Goal: Transaction & Acquisition: Purchase product/service

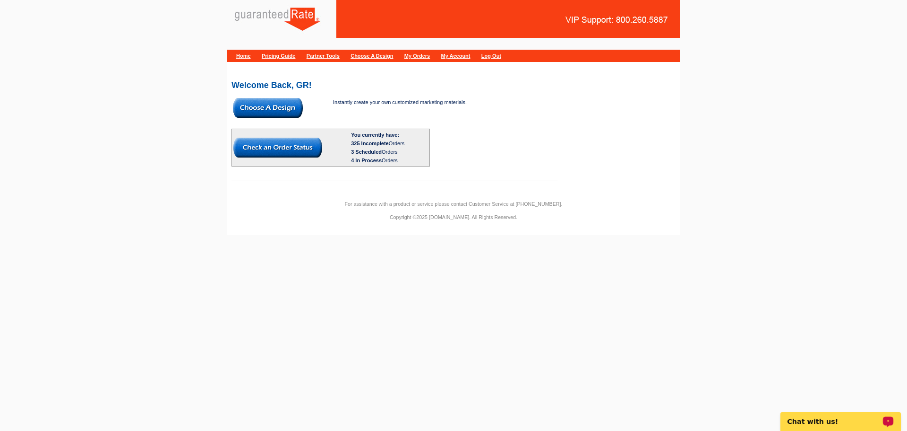
click at [471, 56] on link "My Account" at bounding box center [455, 56] width 29 height 6
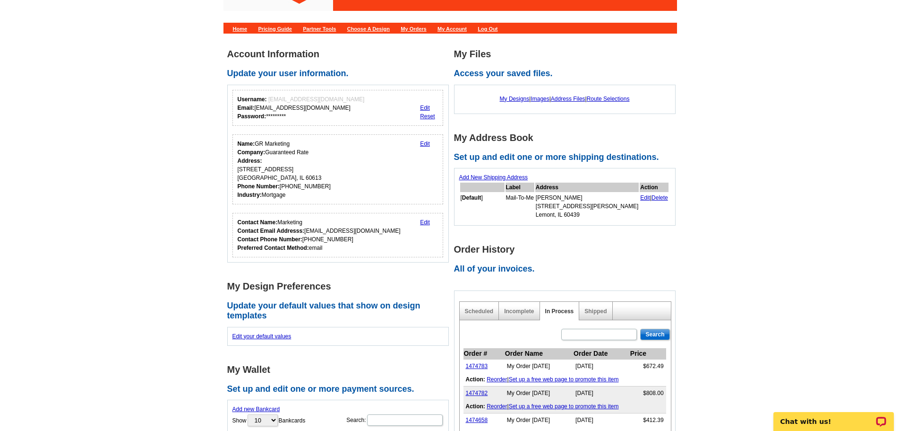
scroll to position [26, 0]
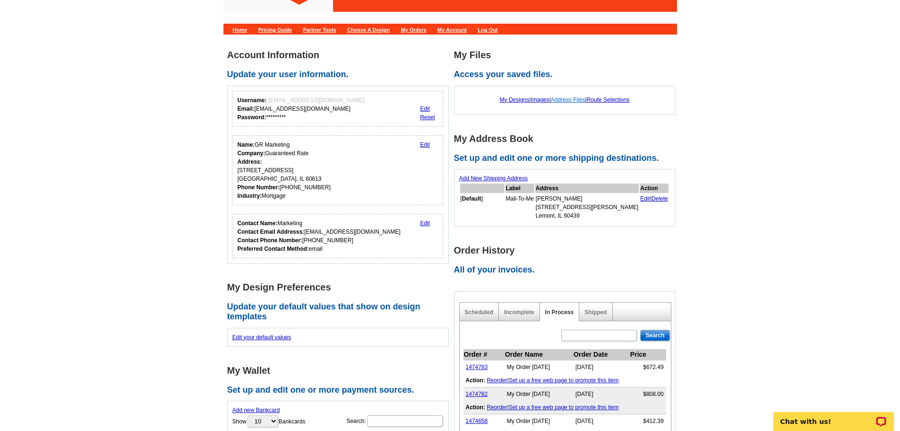
click at [566, 102] on link "Address Files" at bounding box center [568, 99] width 34 height 7
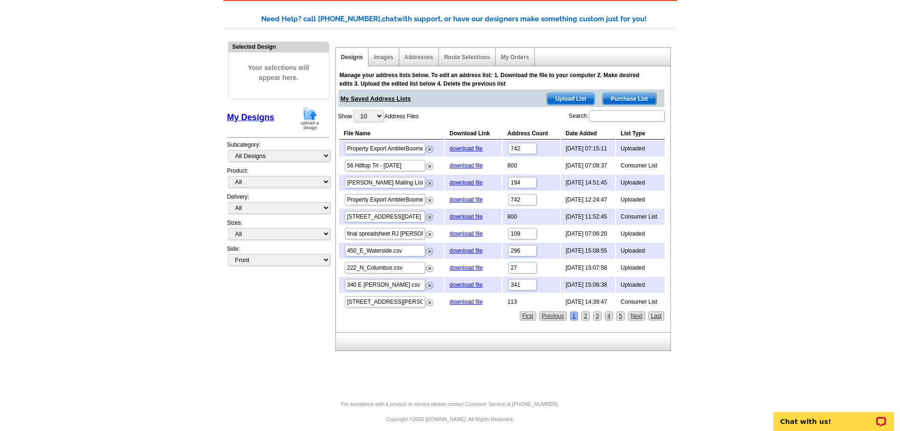
scroll to position [68, 0]
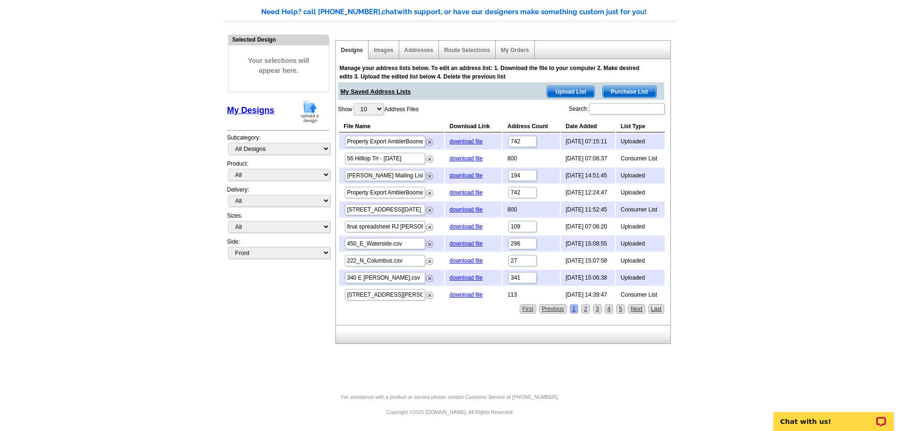
click at [561, 88] on span "Upload List" at bounding box center [570, 91] width 47 height 11
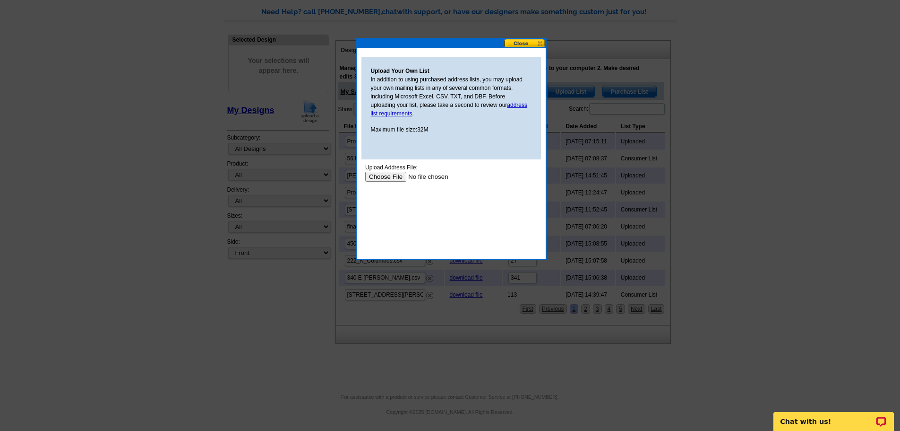
scroll to position [0, 0]
click at [532, 49] on div "Upload Your Own List In addition to using purchased address lists, you may uplo…" at bounding box center [451, 153] width 189 height 210
click at [534, 41] on button at bounding box center [525, 43] width 42 height 9
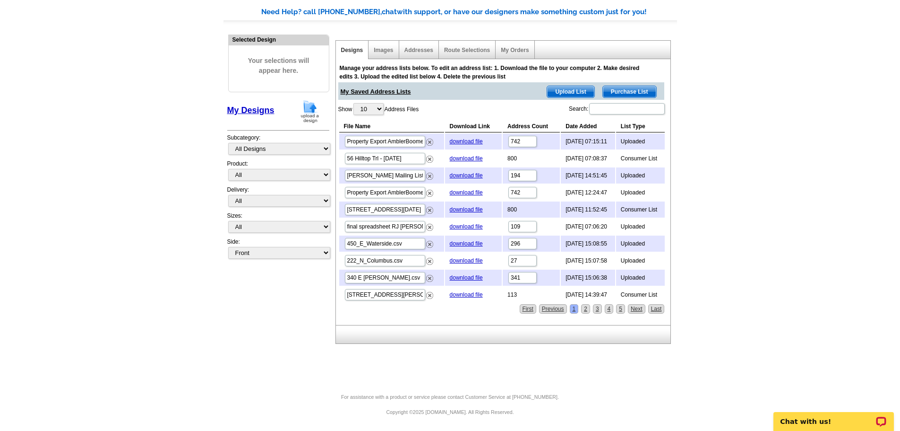
click at [305, 109] on img at bounding box center [310, 111] width 25 height 24
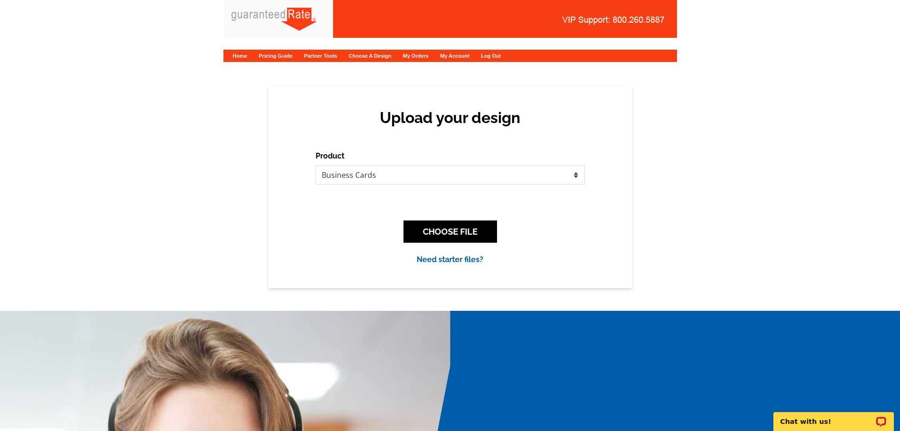
click at [460, 186] on div "Product Please select the type of file... Postcards Calendars Business Cards Le…" at bounding box center [450, 207] width 269 height 115
click at [461, 184] on select "Please select the type of file... Postcards Calendars Business Cards Letters an…" at bounding box center [450, 174] width 269 height 19
select select "1"
click at [316, 165] on select "Please select the type of file... Postcards Calendars Business Cards Letters an…" at bounding box center [450, 174] width 269 height 19
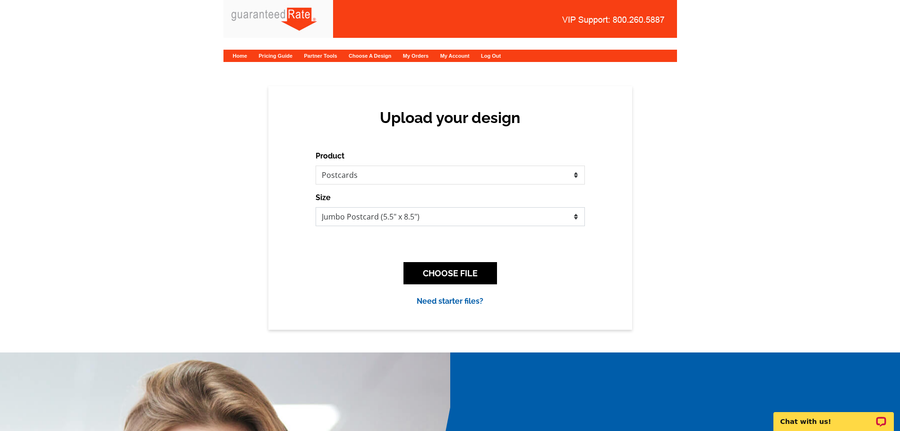
click at [440, 220] on select "Jumbo Postcard (5.5" x 8.5") Regular Postcard (4.25" x 5.6") Panoramic Postcard…" at bounding box center [450, 216] width 269 height 19
click at [316, 207] on select "Jumbo Postcard (5.5" x 8.5") Regular Postcard (4.25" x 5.6") Panoramic Postcard…" at bounding box center [450, 216] width 269 height 19
click at [465, 282] on button "CHOOSE FILE" at bounding box center [451, 273] width 94 height 22
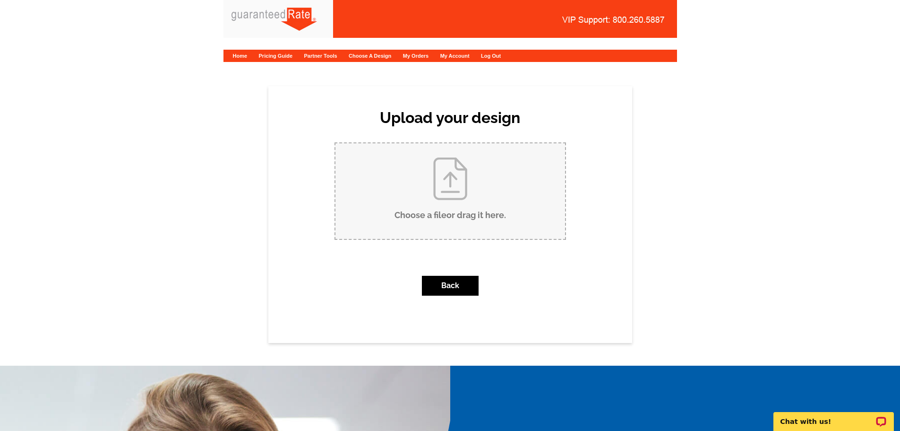
click at [456, 193] on input "Choose a file or drag it here ." at bounding box center [451, 190] width 230 height 95
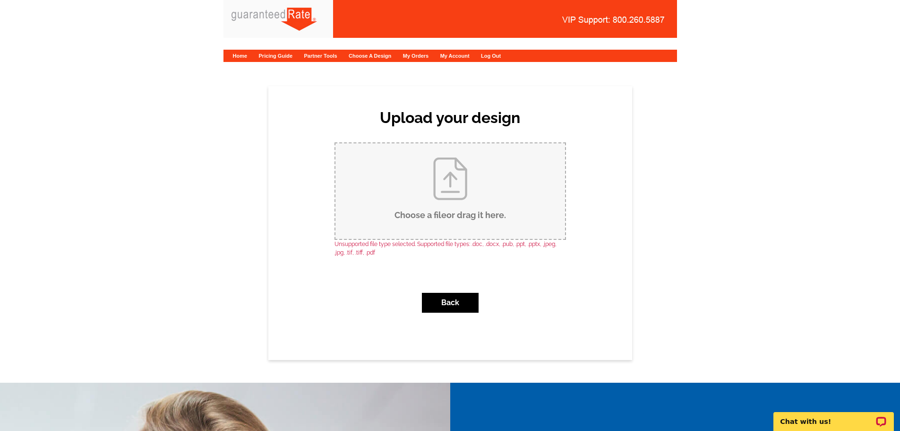
click at [446, 209] on input "Choose a file or drag it here ." at bounding box center [451, 190] width 230 height 95
type input "C:\fakepath\Fellner Still Renting Postcard Updated (2).pdf"
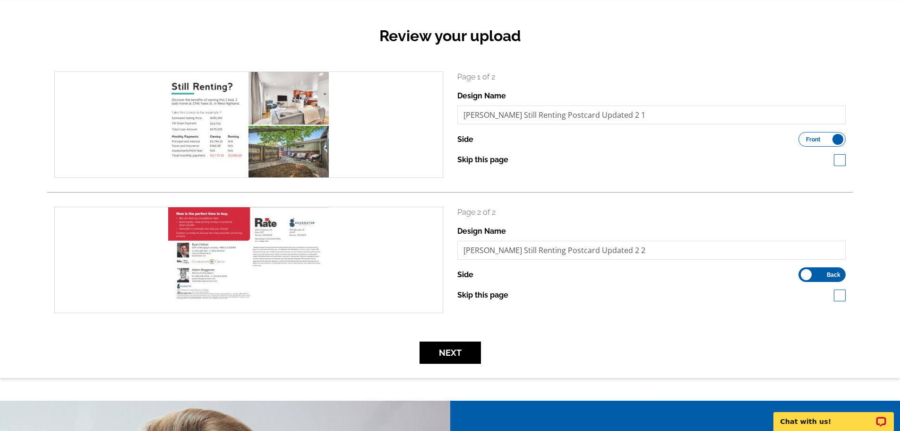
scroll to position [142, 0]
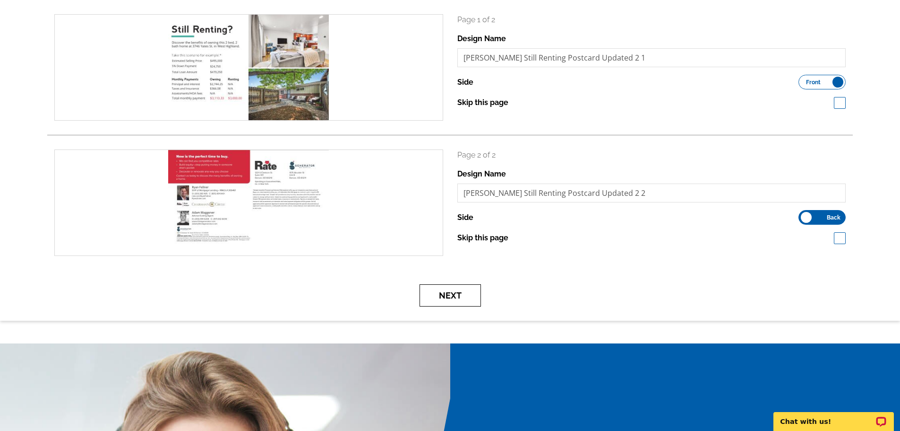
click at [423, 294] on button "Next" at bounding box center [450, 295] width 61 height 22
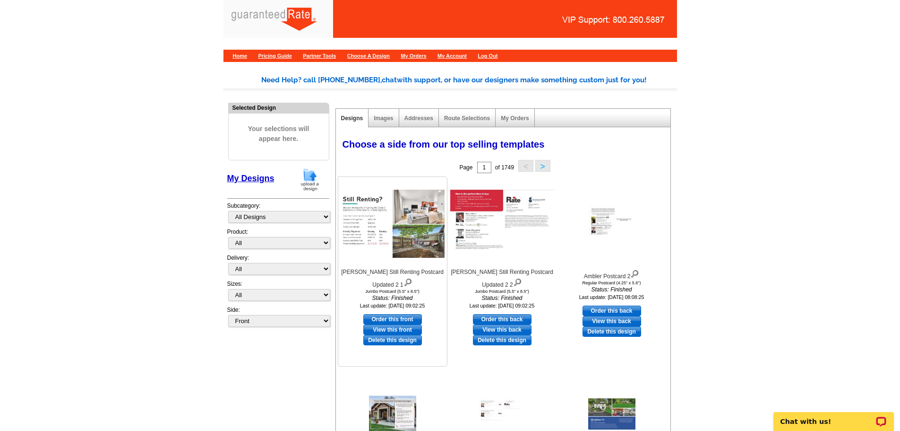
click at [408, 317] on link "Order this front" at bounding box center [392, 319] width 59 height 10
select select "2"
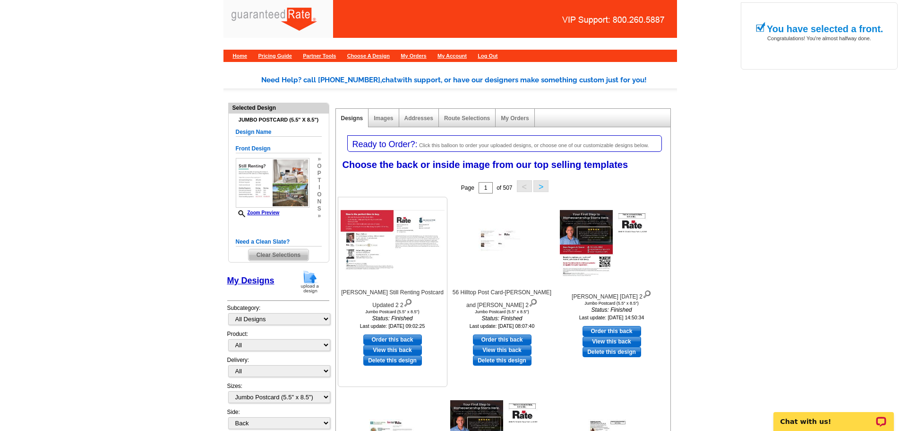
click at [403, 337] on link "Order this back" at bounding box center [392, 339] width 59 height 10
select select "front"
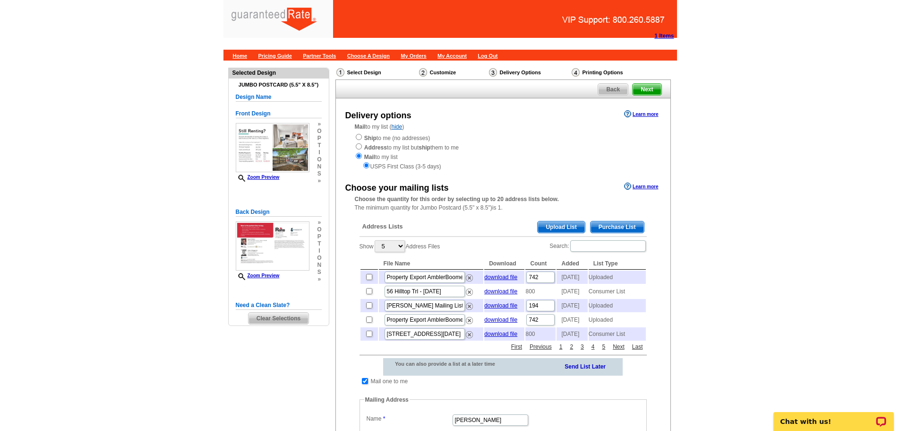
click at [553, 231] on span "Upload List" at bounding box center [561, 226] width 47 height 11
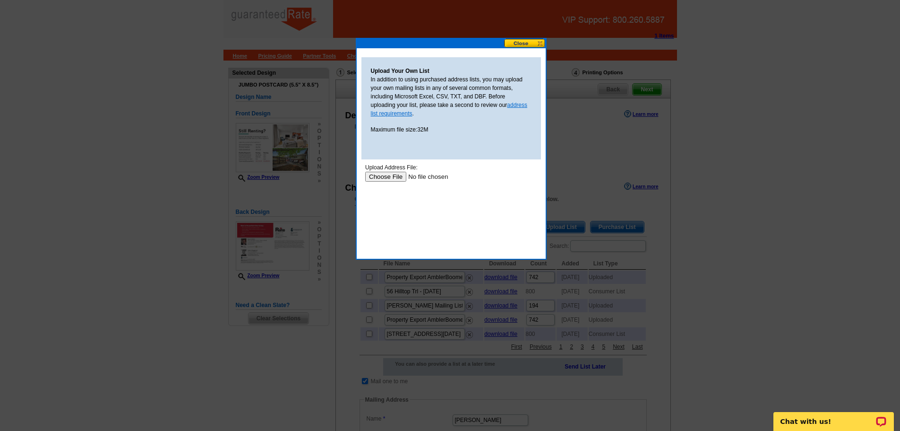
click at [394, 112] on link "address list requirements" at bounding box center [449, 109] width 157 height 15
click at [388, 179] on input "file" at bounding box center [425, 177] width 120 height 10
type input "C:\fakepath\Highland Junction Tennyson Pl Colewood Tennyson Group 9-11-25.xlsx"
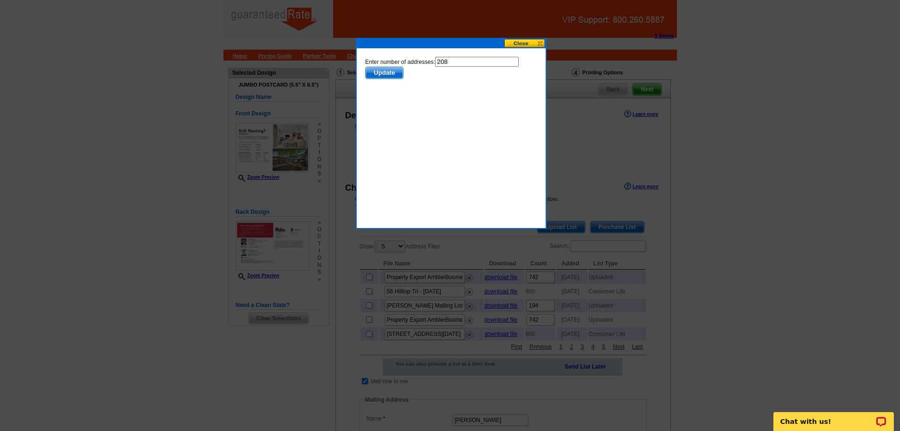
click at [473, 61] on input "208" at bounding box center [477, 62] width 84 height 10
type input "207"
click at [389, 78] on span "Update" at bounding box center [383, 72] width 37 height 11
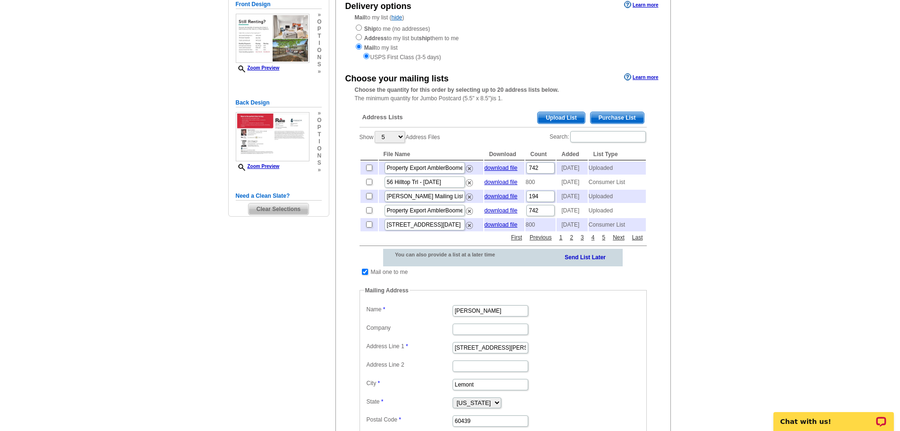
scroll to position [189, 0]
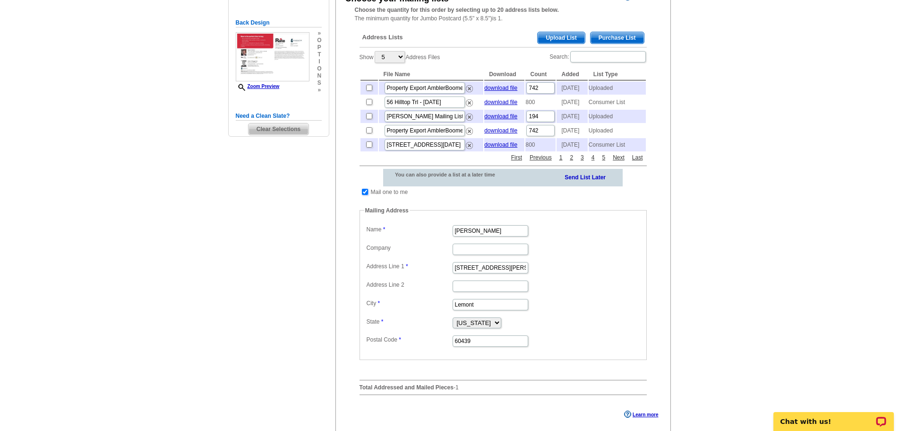
click at [366, 195] on input "checkbox" at bounding box center [365, 192] width 6 height 6
checkbox input "false"
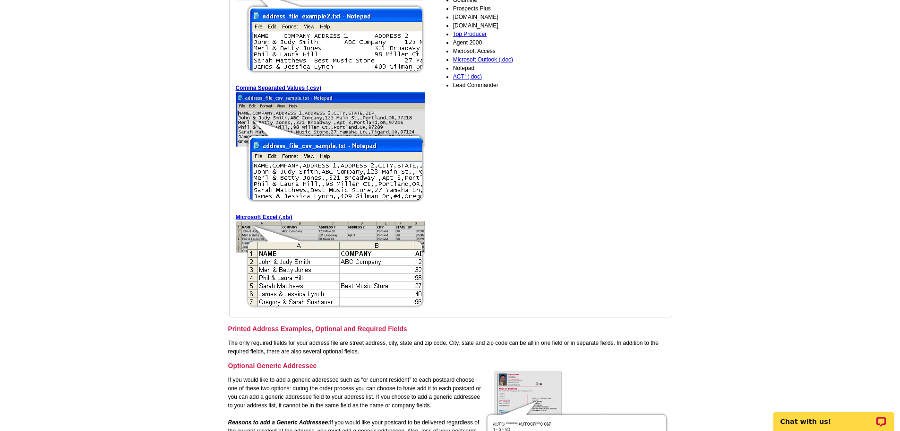
scroll to position [189, 0]
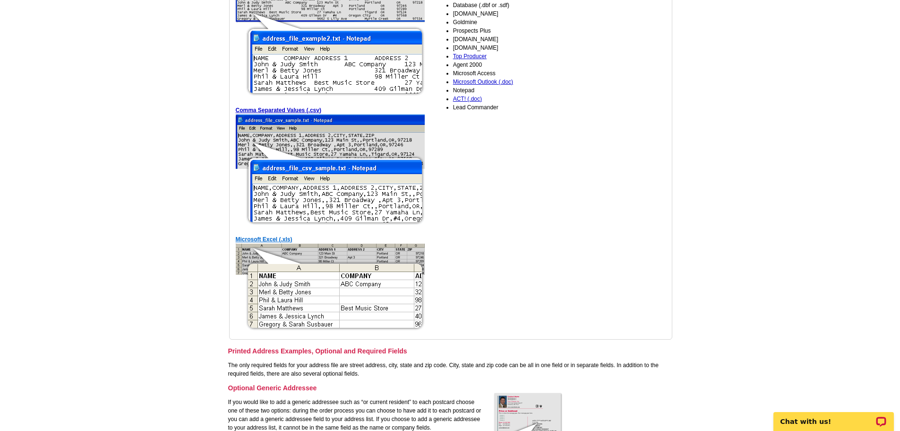
click at [273, 238] on link "Microsoft Excel (.xls)" at bounding box center [264, 239] width 57 height 7
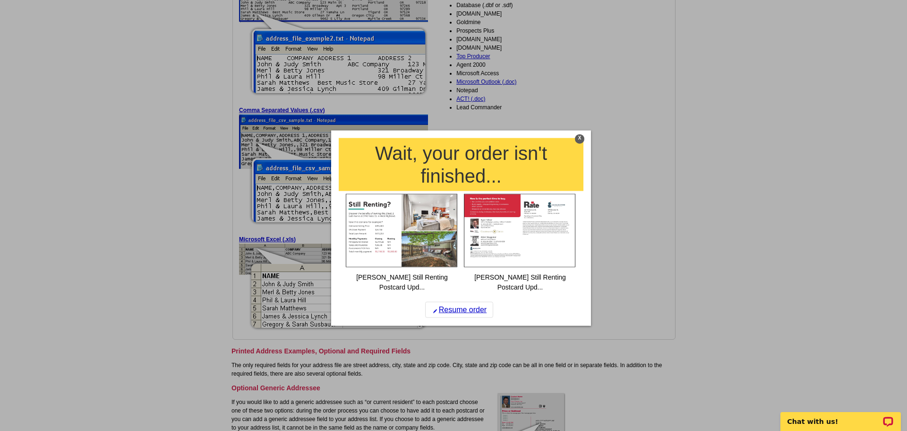
drag, startPoint x: 579, startPoint y: 138, endPoint x: 581, endPoint y: 161, distance: 22.3
click at [579, 138] on div "X" at bounding box center [579, 138] width 9 height 9
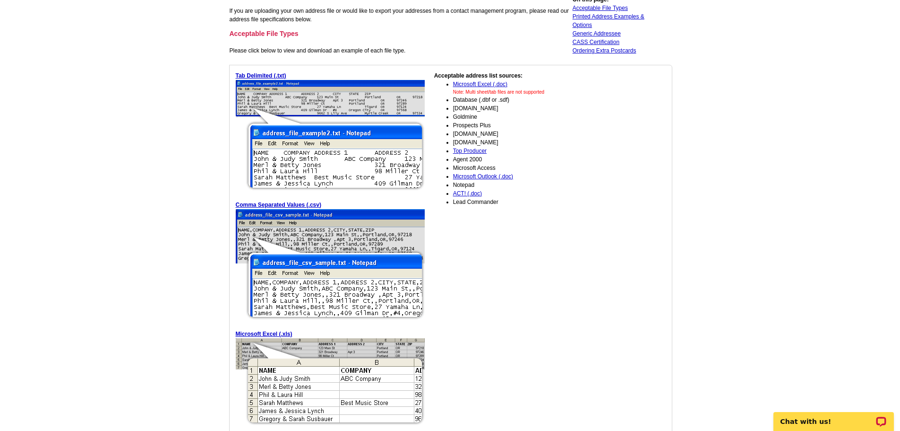
scroll to position [0, 0]
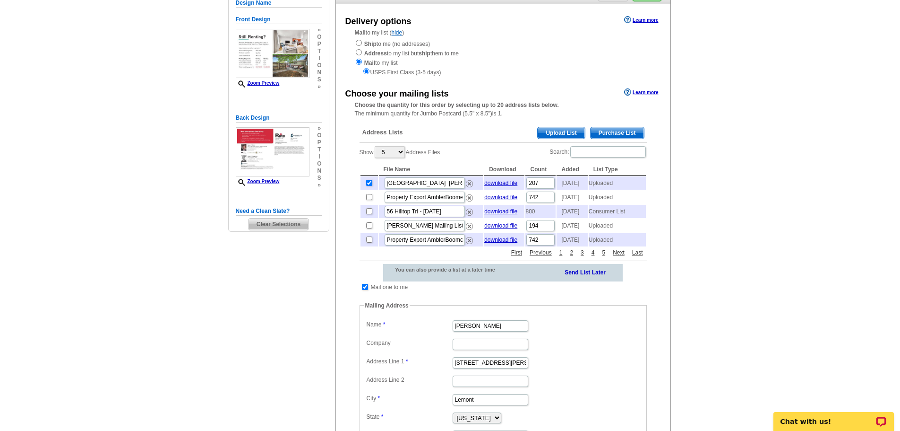
scroll to position [95, 0]
click at [369, 291] on td at bounding box center [365, 286] width 9 height 9
click at [363, 289] on input "checkbox" at bounding box center [365, 286] width 6 height 6
checkbox input "false"
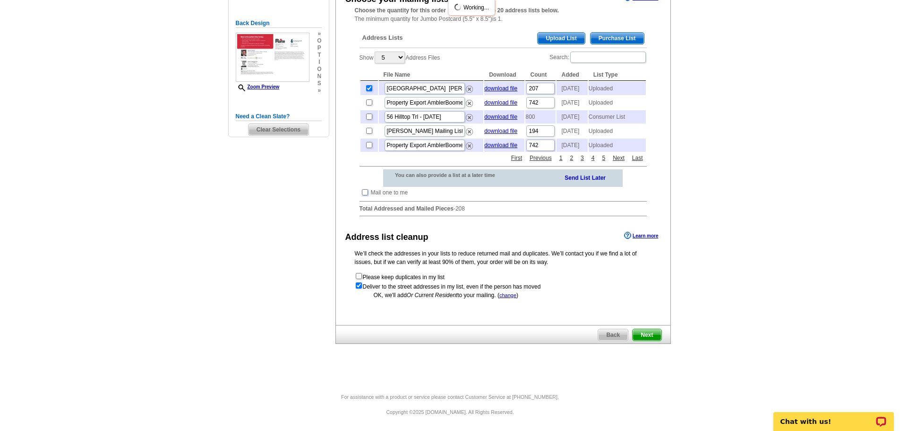
scroll to position [207, 0]
click at [656, 336] on span "Next" at bounding box center [647, 334] width 28 height 11
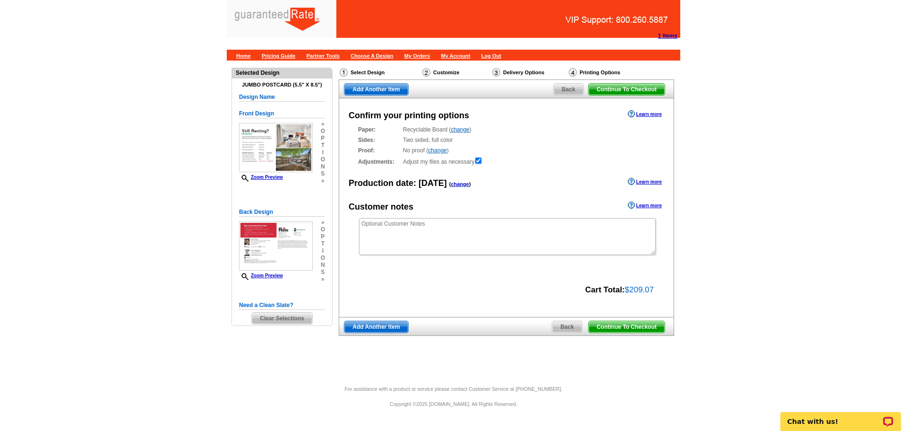
click at [572, 90] on span "Back" at bounding box center [569, 89] width 30 height 11
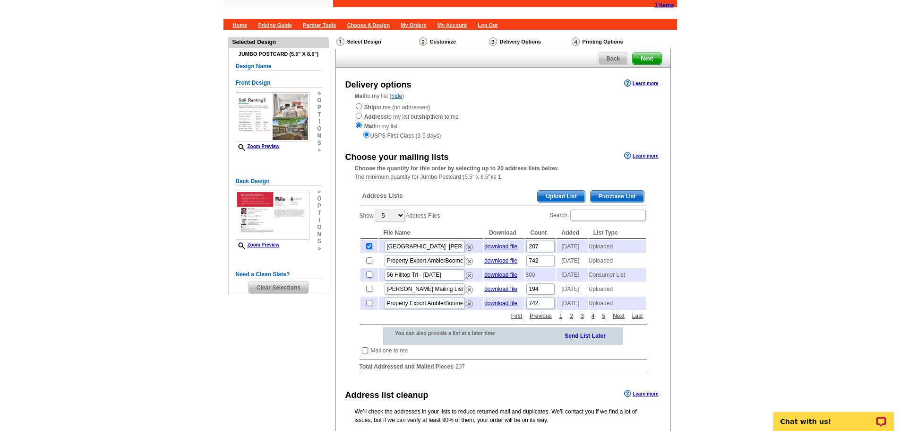
scroll to position [47, 0]
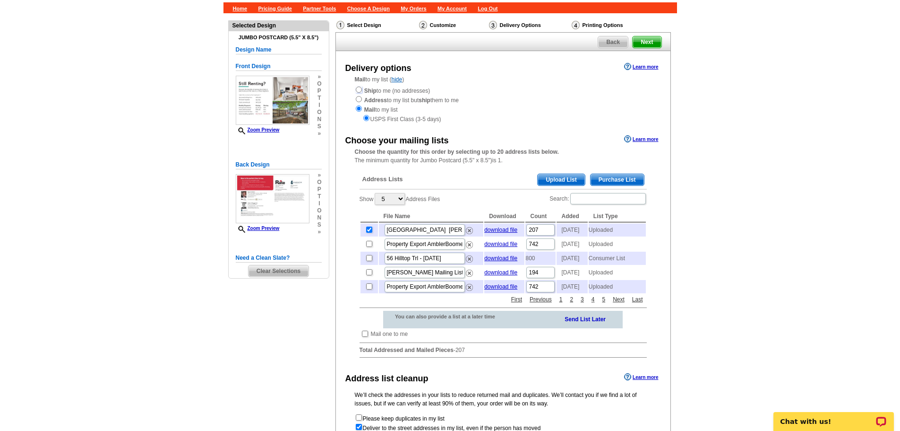
drag, startPoint x: 358, startPoint y: 89, endPoint x: 407, endPoint y: 104, distance: 51.0
click at [358, 89] on input "radio" at bounding box center [359, 89] width 6 height 6
radio input "true"
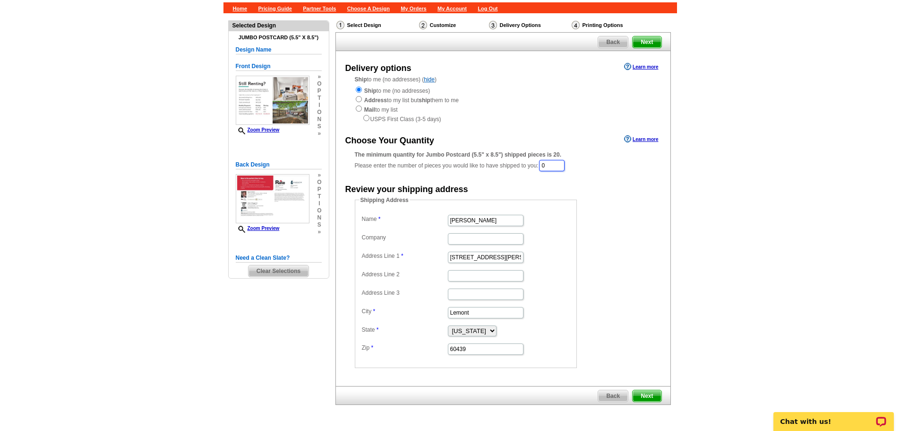
click at [539, 166] on div "The minimum quantity for Jumbo Postcard (5.5" x 8.5") shipped pieces is 20. Ple…" at bounding box center [503, 161] width 297 height 22
type input "207"
click at [637, 204] on form "Shipping Address Name [PERSON_NAME] Company Address Line 1 201 [PERSON_NAME] St…" at bounding box center [503, 283] width 297 height 172
drag, startPoint x: 462, startPoint y: 257, endPoint x: 403, endPoint y: 257, distance: 59.1
click at [403, 257] on dl "Name [PERSON_NAME] Company Address Line 1 201 [PERSON_NAME] St Address Line 2 A…" at bounding box center [466, 284] width 213 height 143
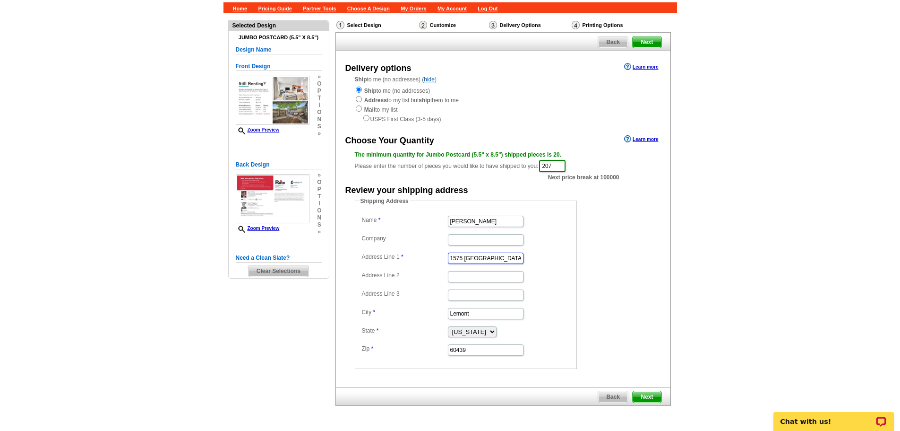
type input "1575 [GEOGRAPHIC_DATA]"
click at [517, 278] on input "Address Line 2" at bounding box center [486, 276] width 76 height 11
type input "Unit E"
drag, startPoint x: 431, startPoint y: 316, endPoint x: 424, endPoint y: 316, distance: 7.6
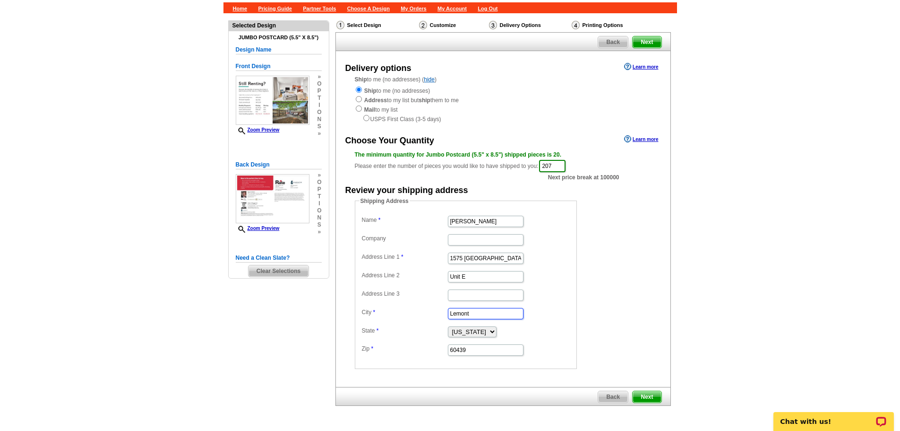
click at [424, 316] on dd "Lemont" at bounding box center [466, 312] width 213 height 15
type input "[GEOGRAPHIC_DATA]"
click at [487, 332] on select "[US_STATE] [US_STATE] [US_STATE] [US_STATE] [US_STATE] [US_STATE] [US_STATE] [U…" at bounding box center [472, 331] width 49 height 11
select select "CO"
click at [448, 326] on select "Alabama Alaska Arizona Arkansas California Colorado Connecticut District of Col…" at bounding box center [472, 331] width 49 height 11
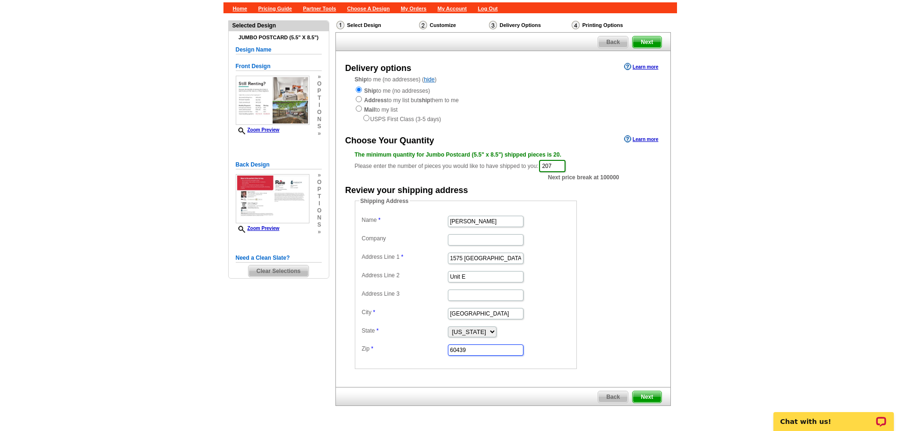
drag, startPoint x: 483, startPoint y: 349, endPoint x: 414, endPoint y: 357, distance: 69.5
click at [414, 357] on fieldset "Shipping Address Name Erica Thompson Company Address Line 1 1575 Boulder St Add…" at bounding box center [466, 283] width 222 height 172
type input "80211"
click at [642, 394] on span "Next" at bounding box center [647, 396] width 28 height 11
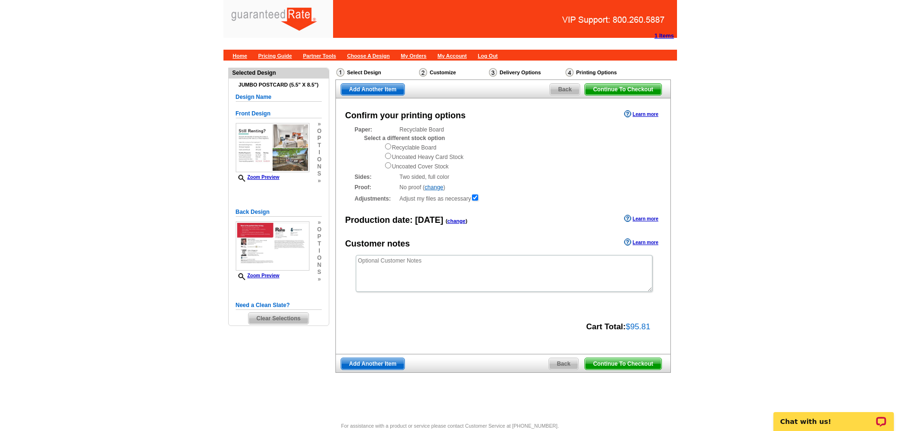
click at [563, 364] on span "Back" at bounding box center [564, 363] width 30 height 11
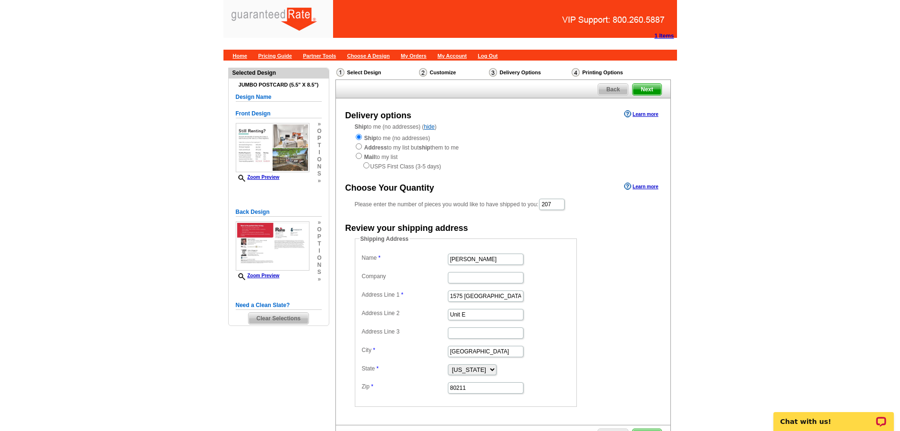
click at [607, 90] on span "Back" at bounding box center [613, 89] width 30 height 11
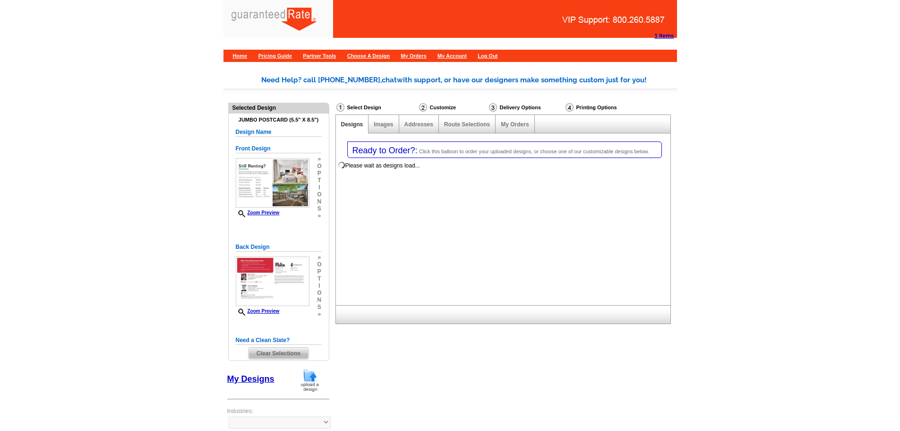
select select "1"
select select "2"
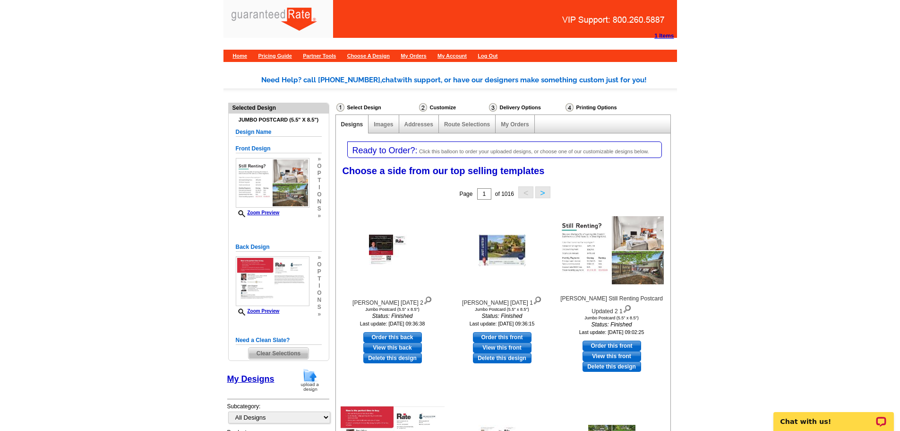
click at [274, 354] on span "Clear Selections" at bounding box center [279, 352] width 60 height 11
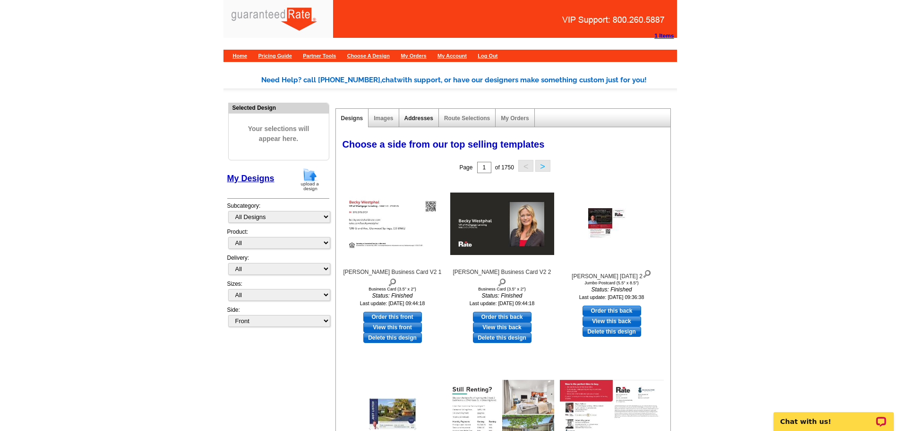
click at [414, 118] on link "Addresses" at bounding box center [419, 118] width 29 height 7
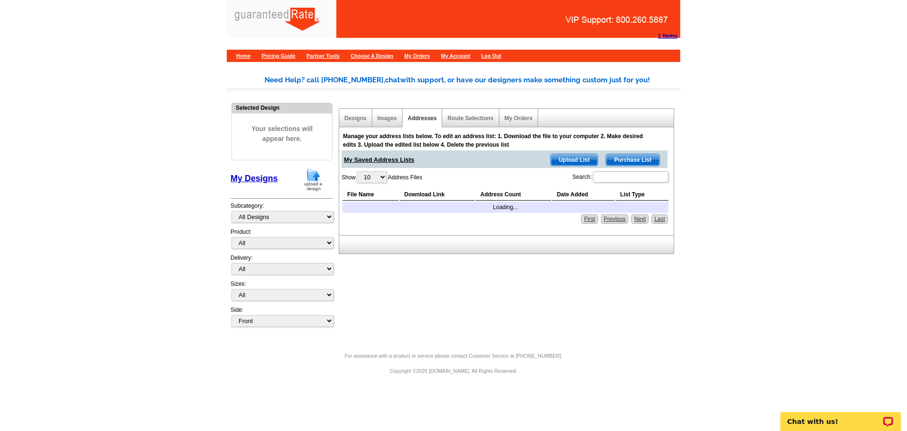
click at [649, 160] on span "Purchase List" at bounding box center [632, 159] width 53 height 11
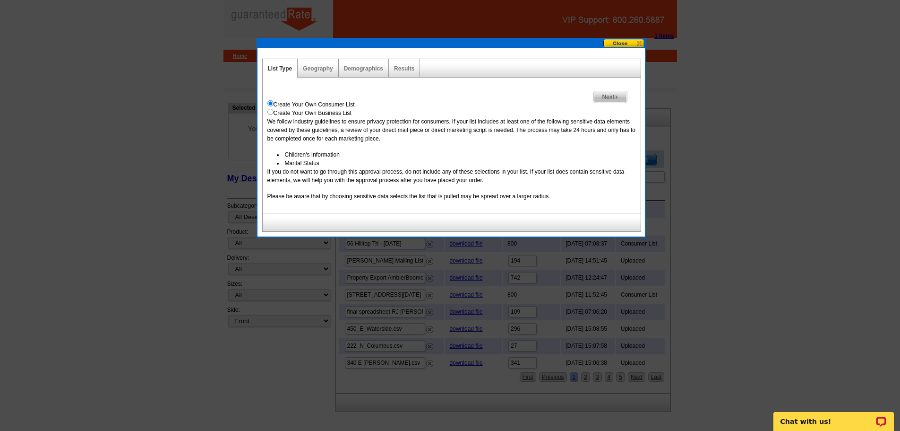
click at [612, 99] on span "Next" at bounding box center [610, 96] width 33 height 11
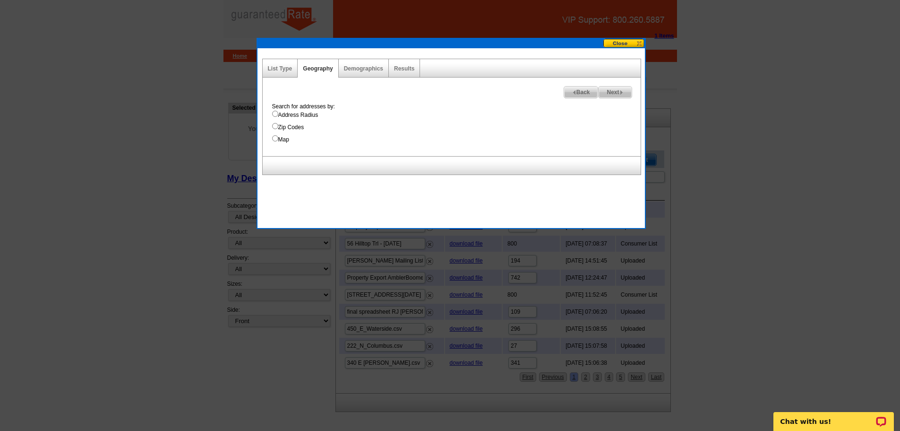
click at [275, 138] on input "Map" at bounding box center [275, 138] width 6 height 6
radio input "true"
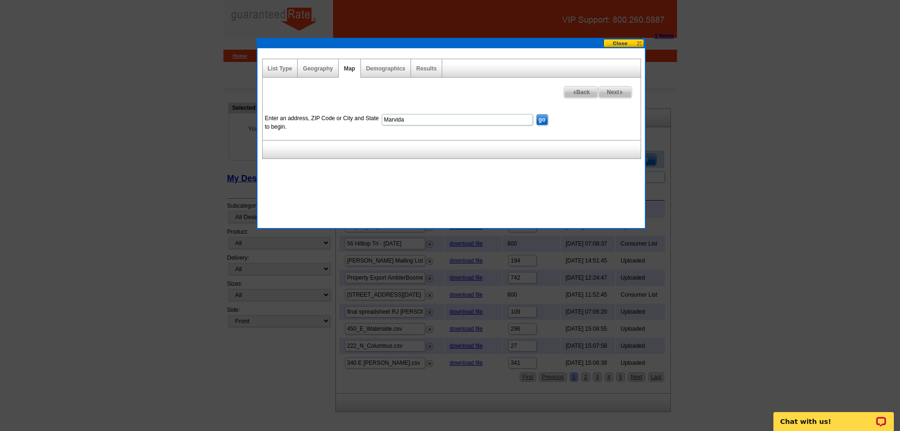
click at [423, 122] on input "Marvida" at bounding box center [457, 119] width 151 height 11
click at [612, 38] on div "List Type Geography Map Demographics Results Next Back Enter an address, ZIP Co…" at bounding box center [451, 133] width 389 height 191
